Goal: Find contact information: Find contact information

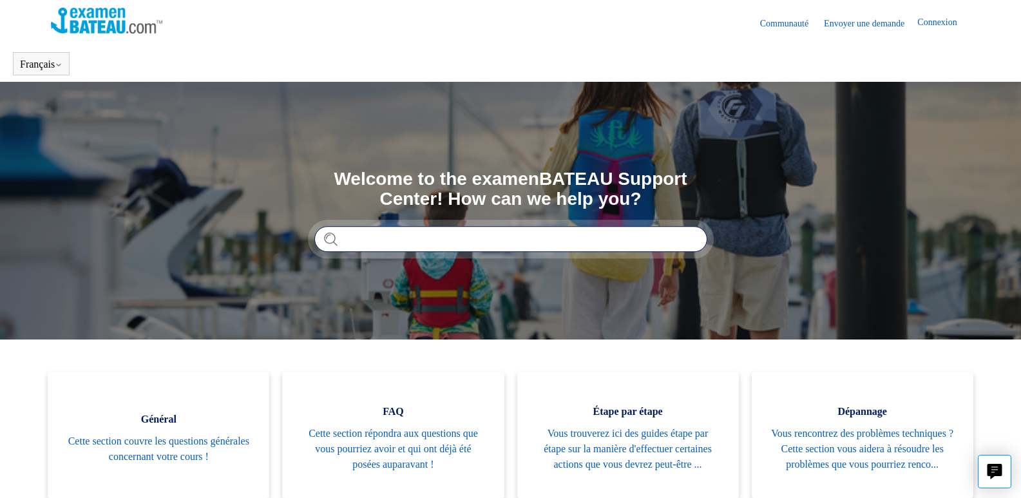
click at [373, 244] on input "Rechercher" at bounding box center [510, 239] width 393 height 26
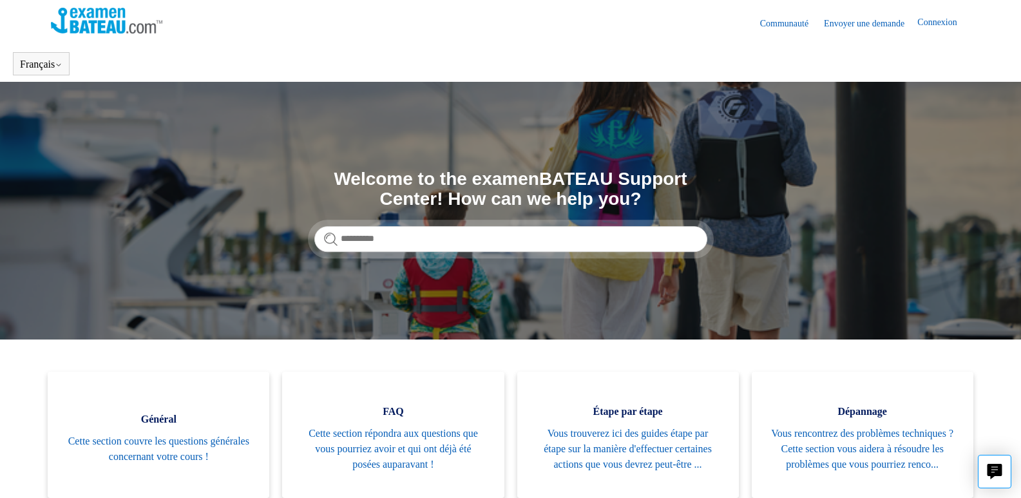
click at [858, 27] on link "Envoyer une demande" at bounding box center [870, 24] width 93 height 14
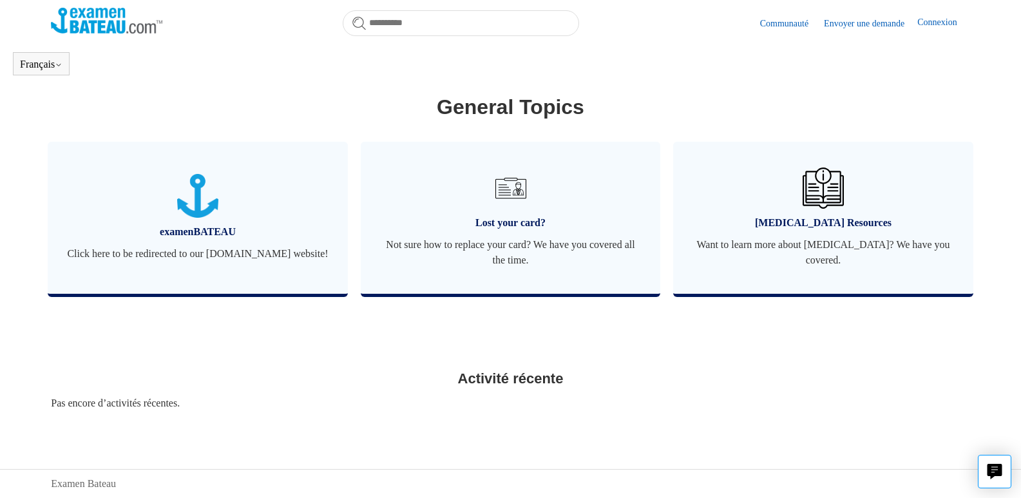
scroll to position [401, 0]
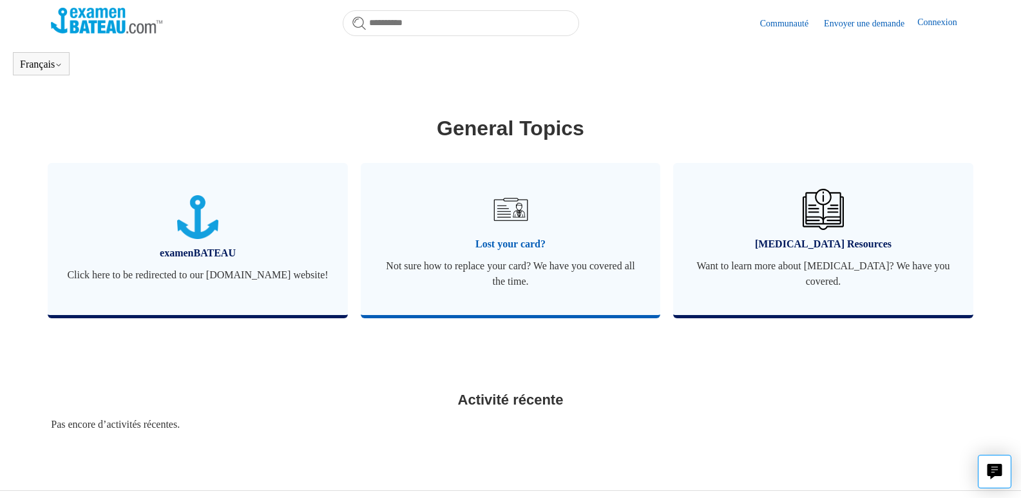
click at [508, 228] on img at bounding box center [509, 209] width 45 height 45
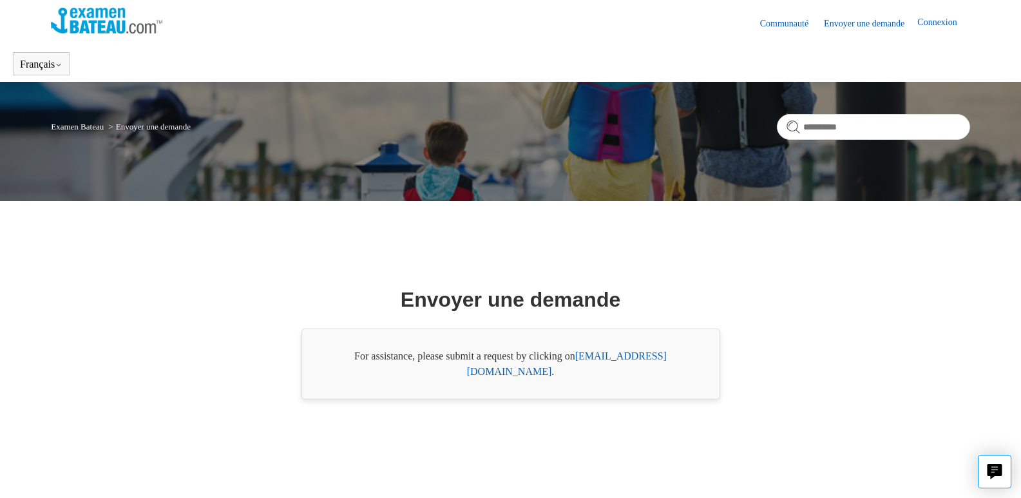
click at [930, 21] on link "Connexion" at bounding box center [943, 22] width 52 height 15
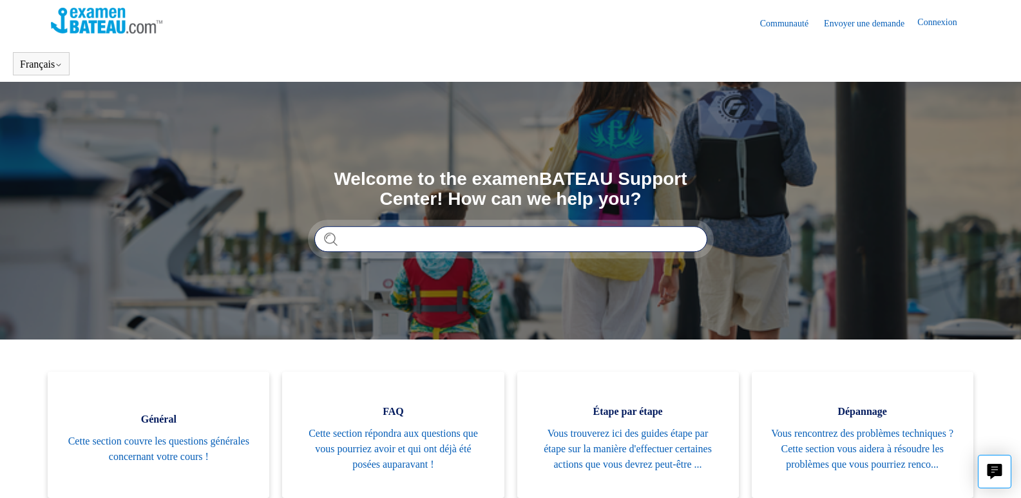
click at [447, 238] on input "Rechercher" at bounding box center [510, 239] width 393 height 26
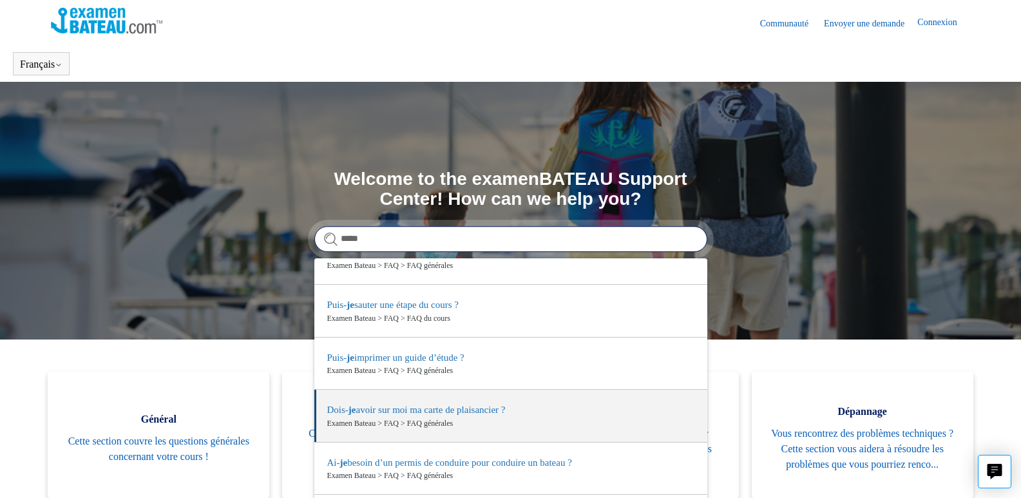
scroll to position [101, 0]
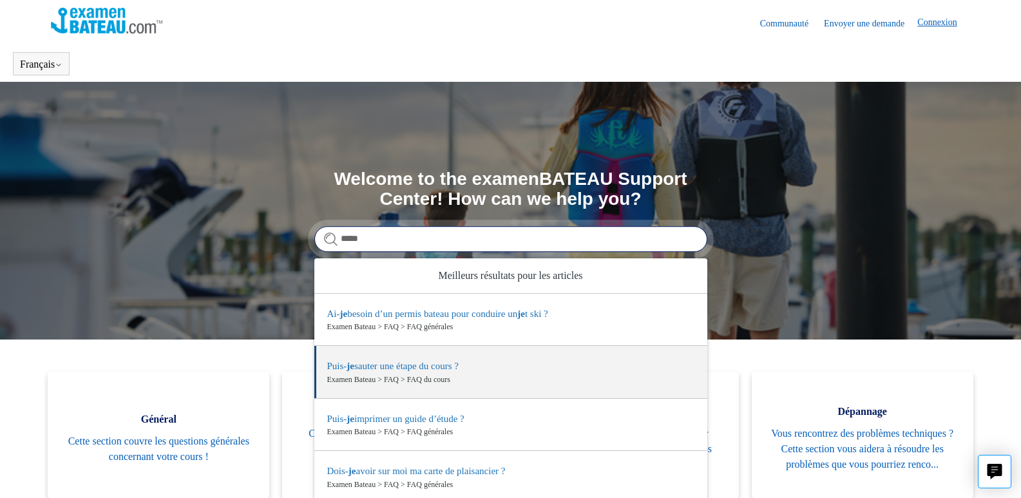
type input "*****"
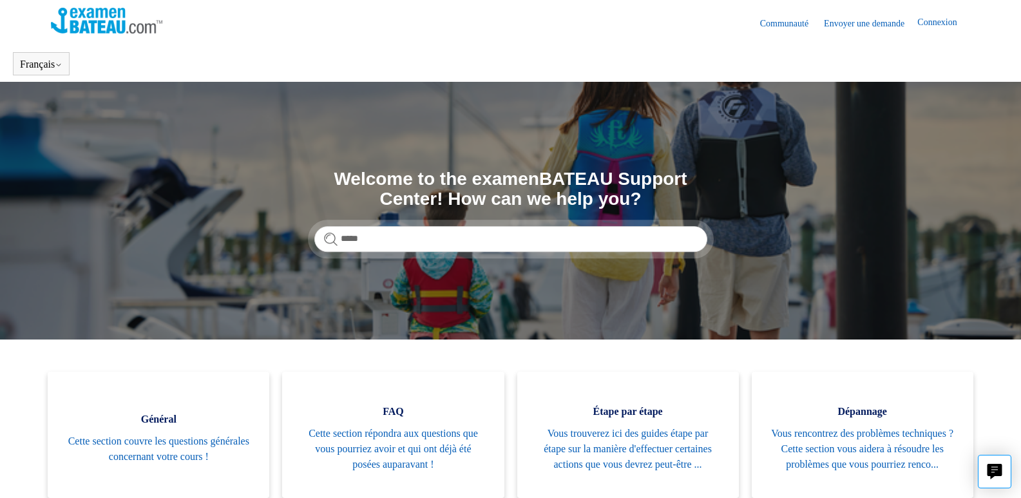
click at [930, 20] on link "Connexion" at bounding box center [943, 22] width 52 height 15
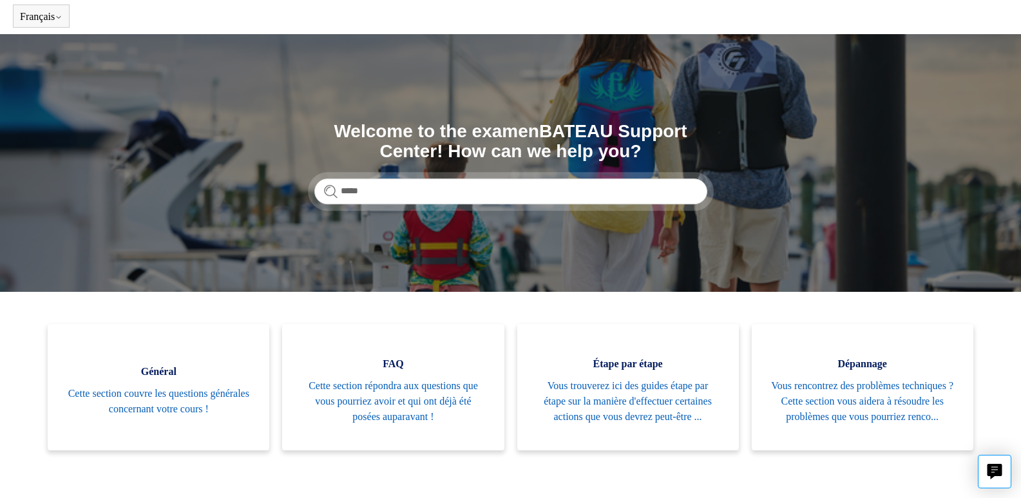
scroll to position [0, 0]
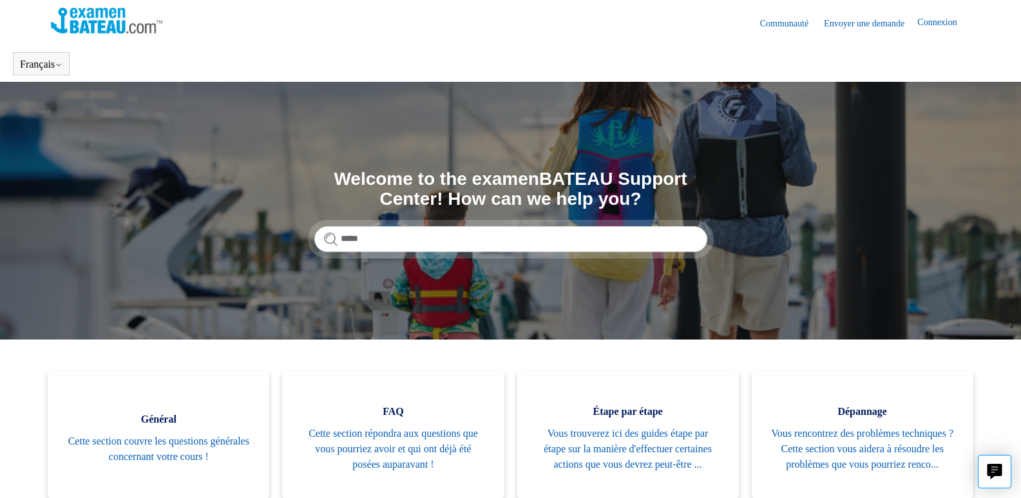
click at [769, 18] on link "Communauté" at bounding box center [790, 24] width 61 height 14
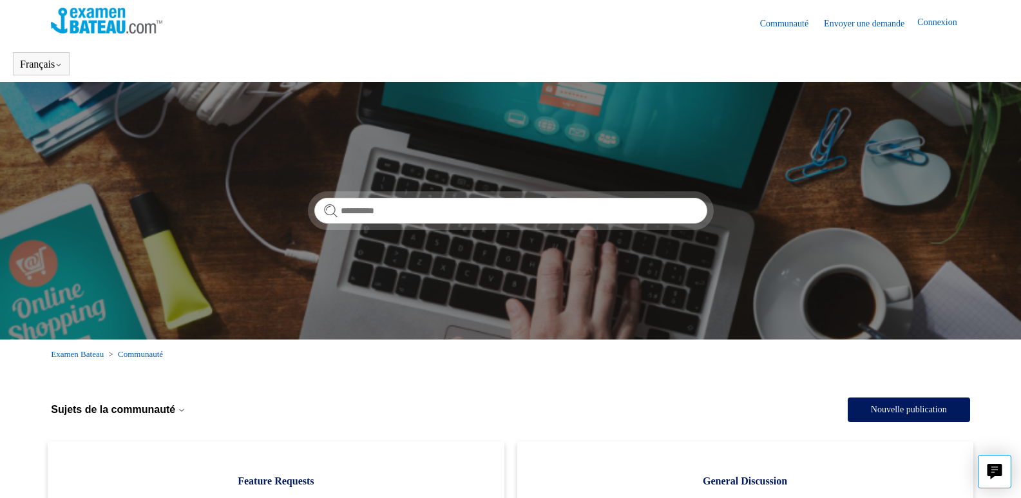
click at [760, 22] on link "Communauté" at bounding box center [790, 24] width 61 height 14
click at [835, 20] on link "Envoyer une demande" at bounding box center [870, 24] width 93 height 14
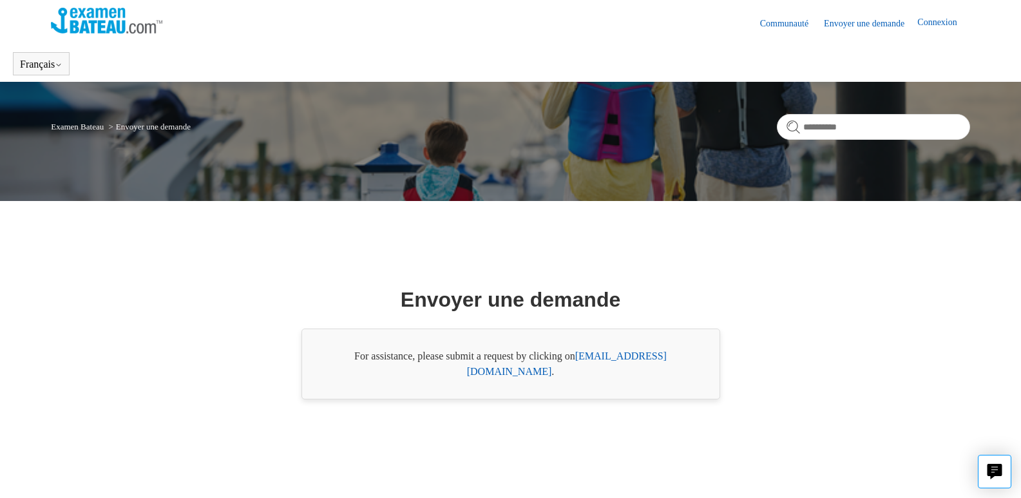
click at [640, 364] on link "support@boat-ed.com" at bounding box center [567, 363] width 200 height 26
